Goal: Task Accomplishment & Management: Manage account settings

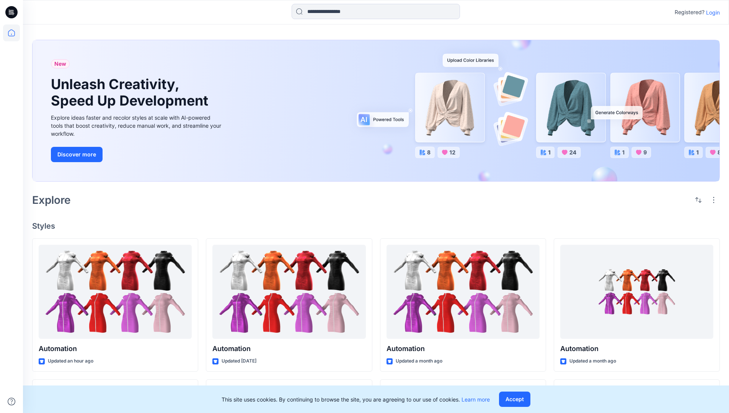
click at [711, 12] on p "Login" at bounding box center [713, 12] width 14 height 8
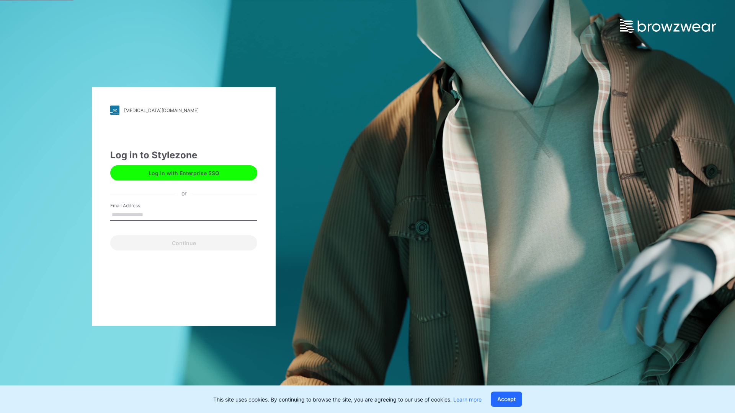
click at [151, 214] on input "Email Address" at bounding box center [183, 214] width 147 height 11
type input "**********"
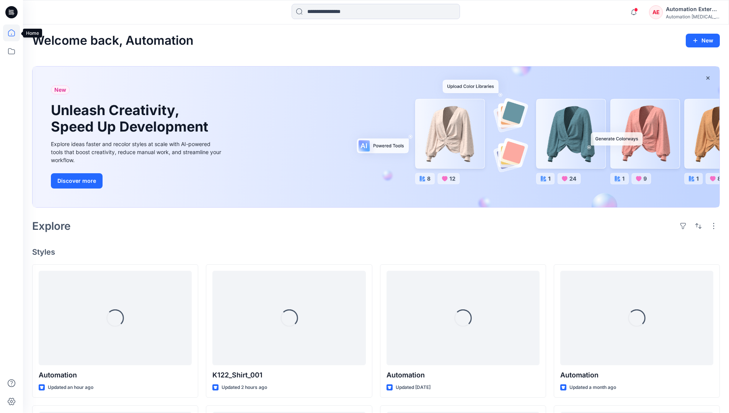
click at [15, 33] on icon at bounding box center [11, 32] width 7 height 7
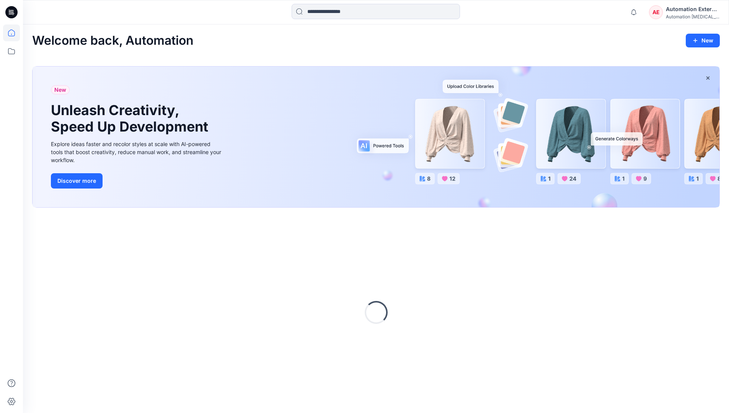
click at [666, 13] on div "Automation External" at bounding box center [693, 9] width 54 height 9
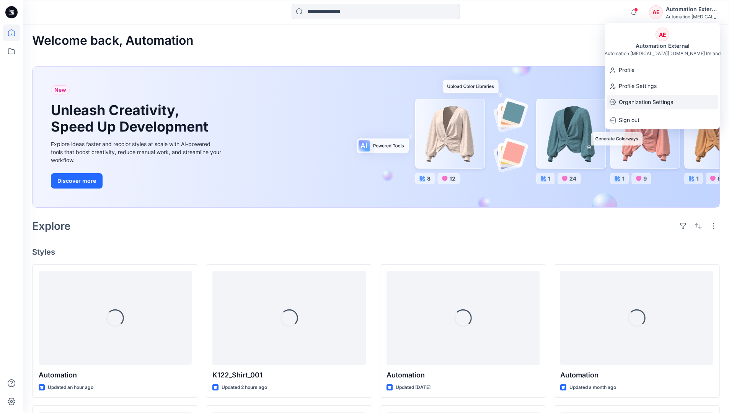
click at [641, 98] on p "Organization Settings" at bounding box center [646, 102] width 54 height 15
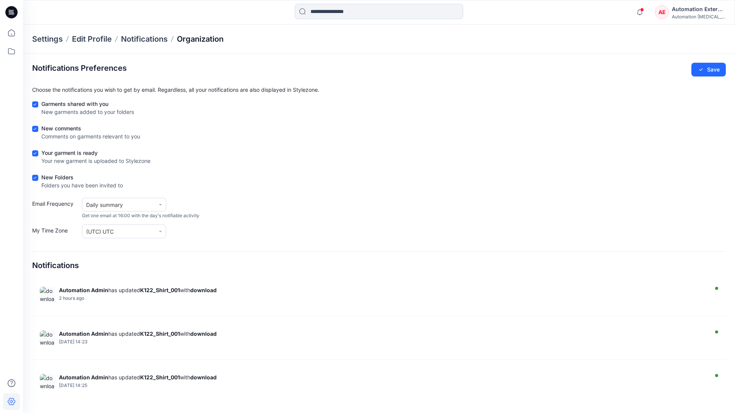
click at [215, 40] on p "Organization" at bounding box center [200, 39] width 47 height 11
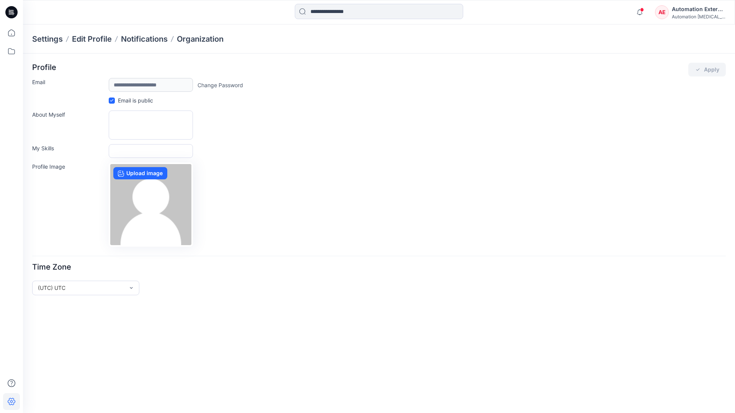
click at [699, 12] on div "Automation External" at bounding box center [699, 9] width 54 height 9
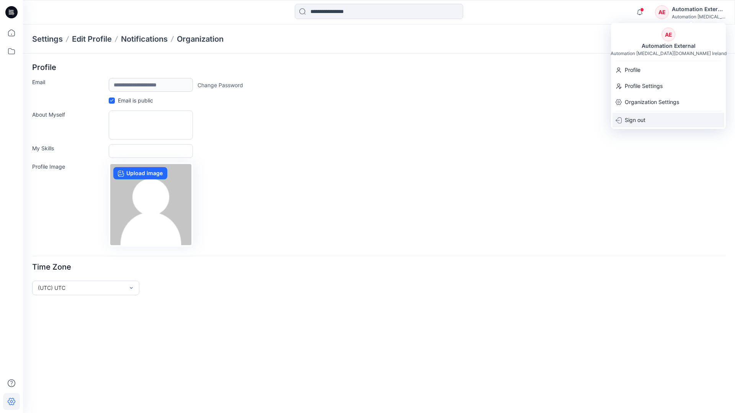
click at [649, 119] on div "Sign out" at bounding box center [668, 120] width 112 height 15
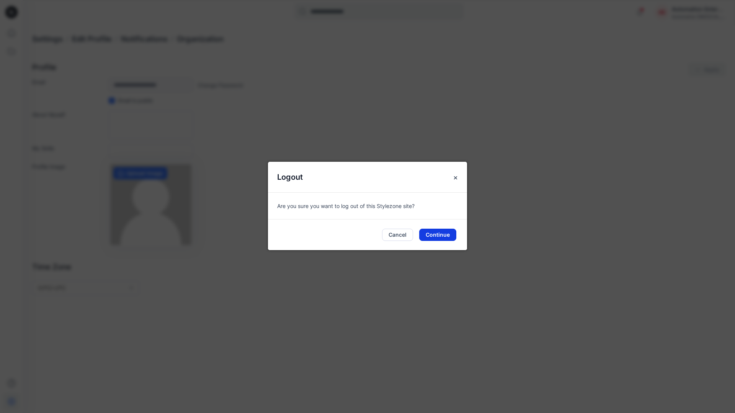
click at [442, 232] on button "Continue" at bounding box center [437, 235] width 37 height 12
